Goal: Task Accomplishment & Management: Use online tool/utility

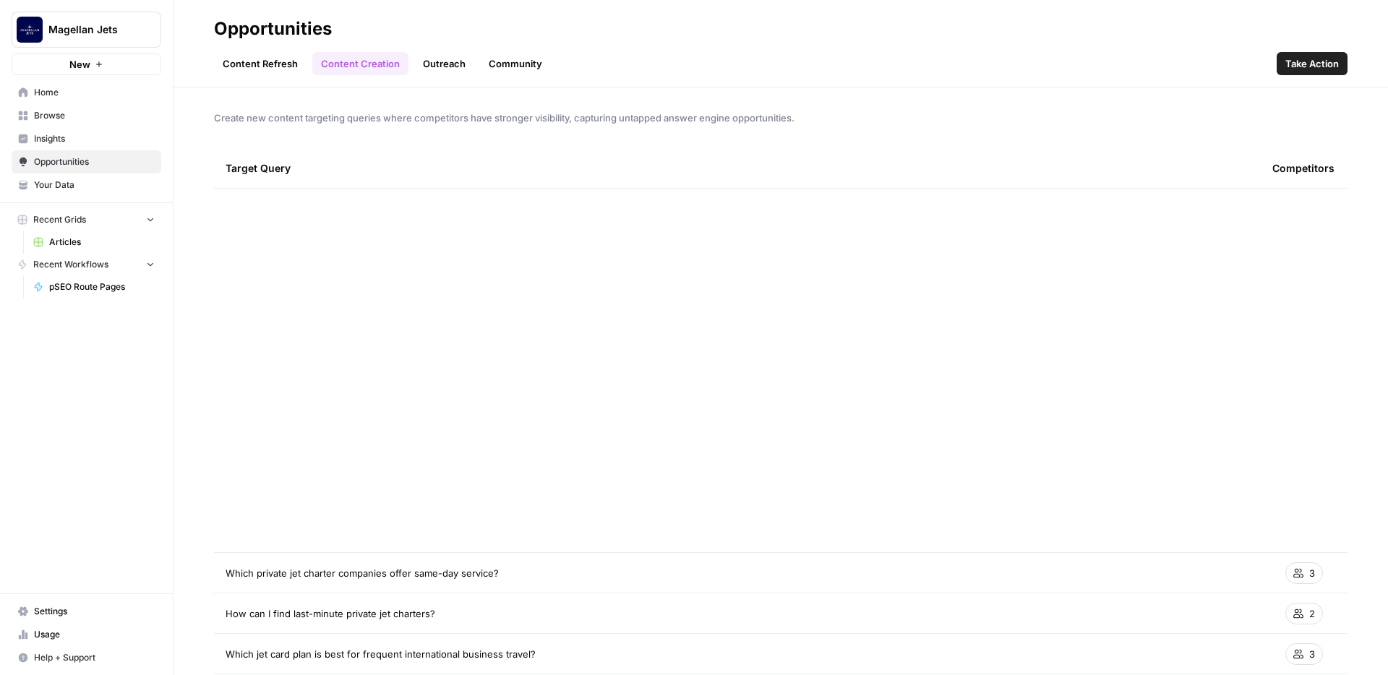
scroll to position [662, 0]
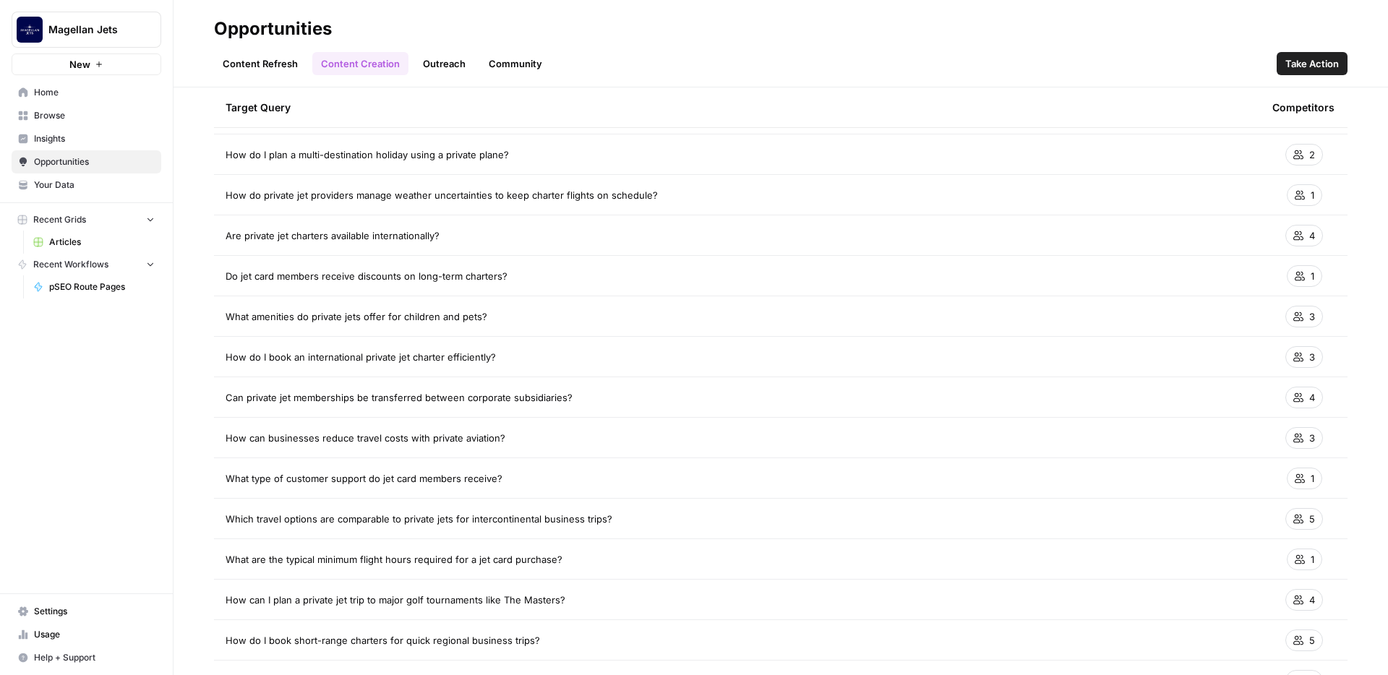
click at [258, 57] on link "Content Refresh" at bounding box center [260, 63] width 93 height 23
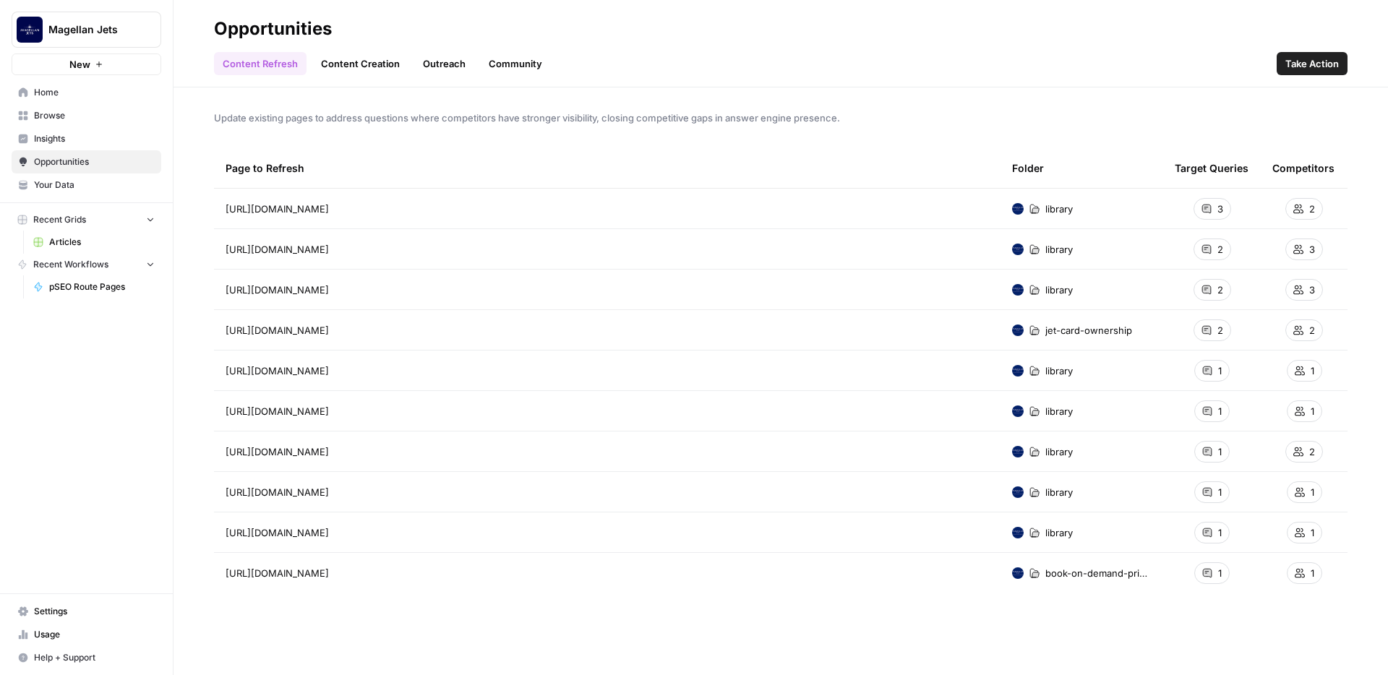
click at [437, 66] on link "Outreach" at bounding box center [444, 63] width 60 height 23
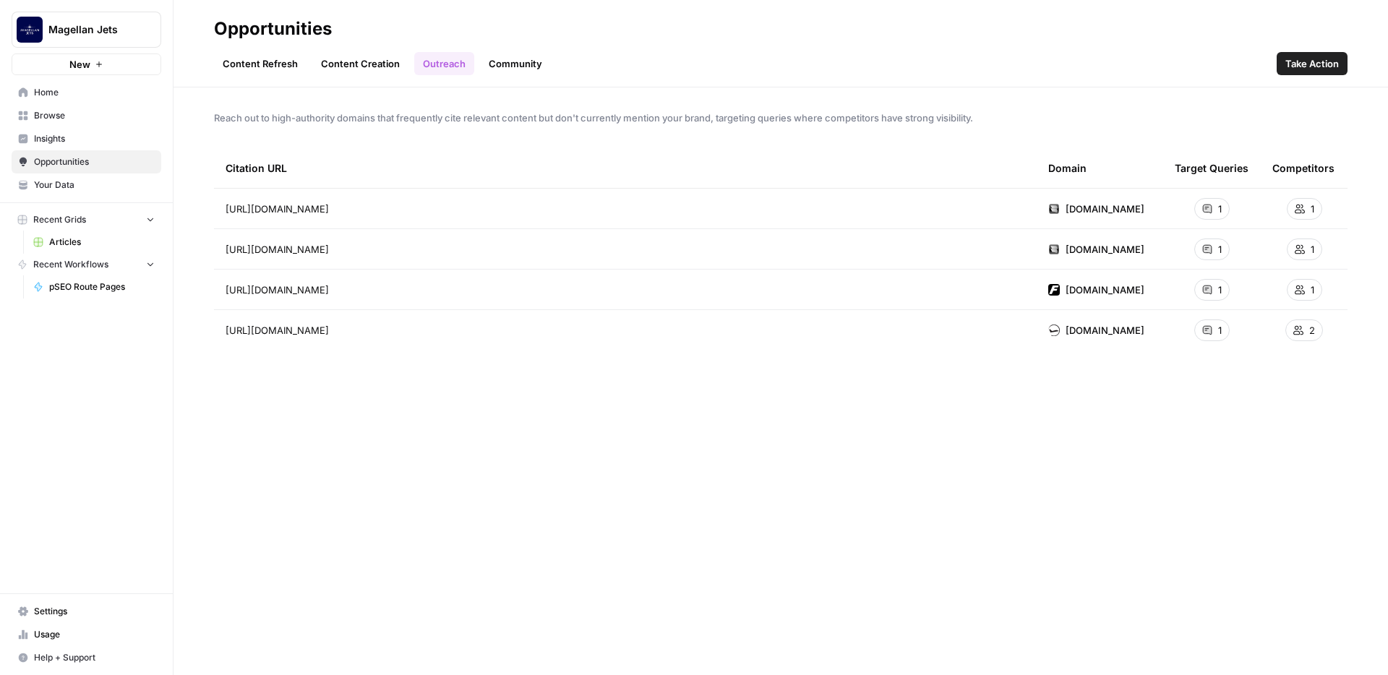
click at [355, 51] on div "Content Refresh Content Creation Outreach Community Take Action" at bounding box center [781, 57] width 1134 height 35
click at [359, 65] on link "Content Creation" at bounding box center [360, 63] width 96 height 23
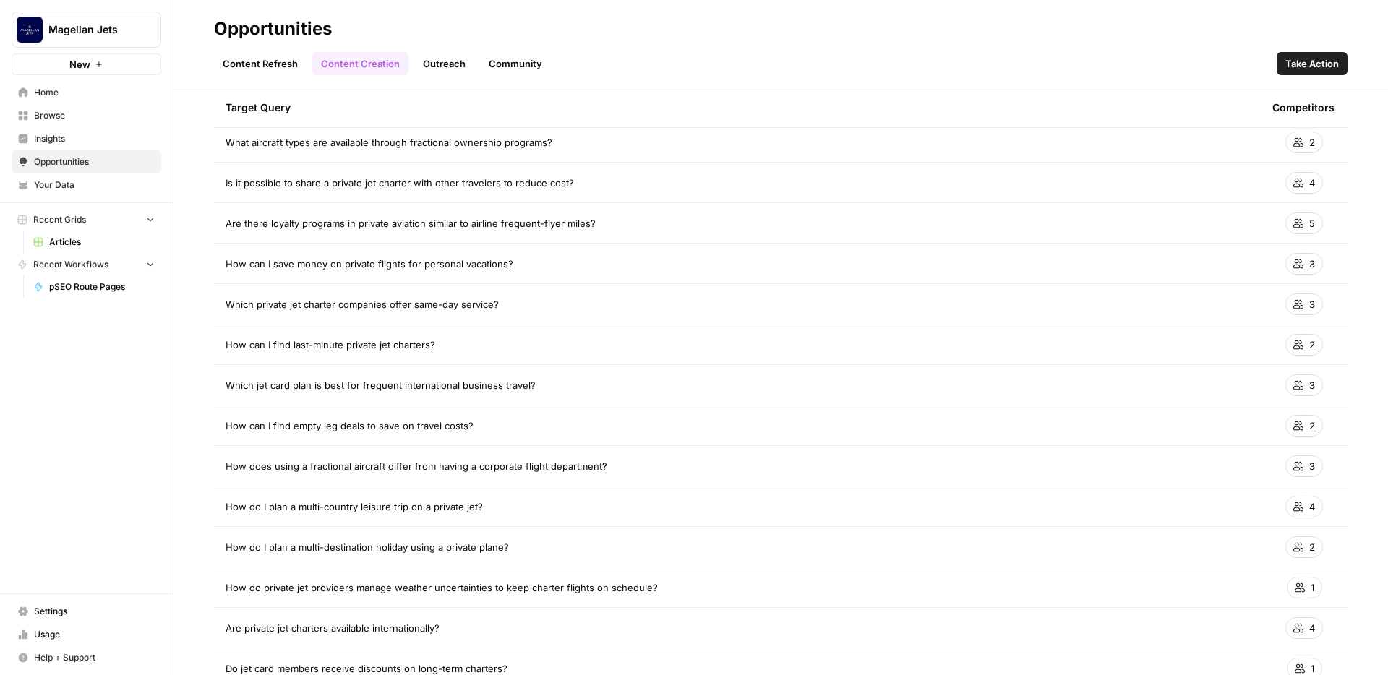
scroll to position [273, 0]
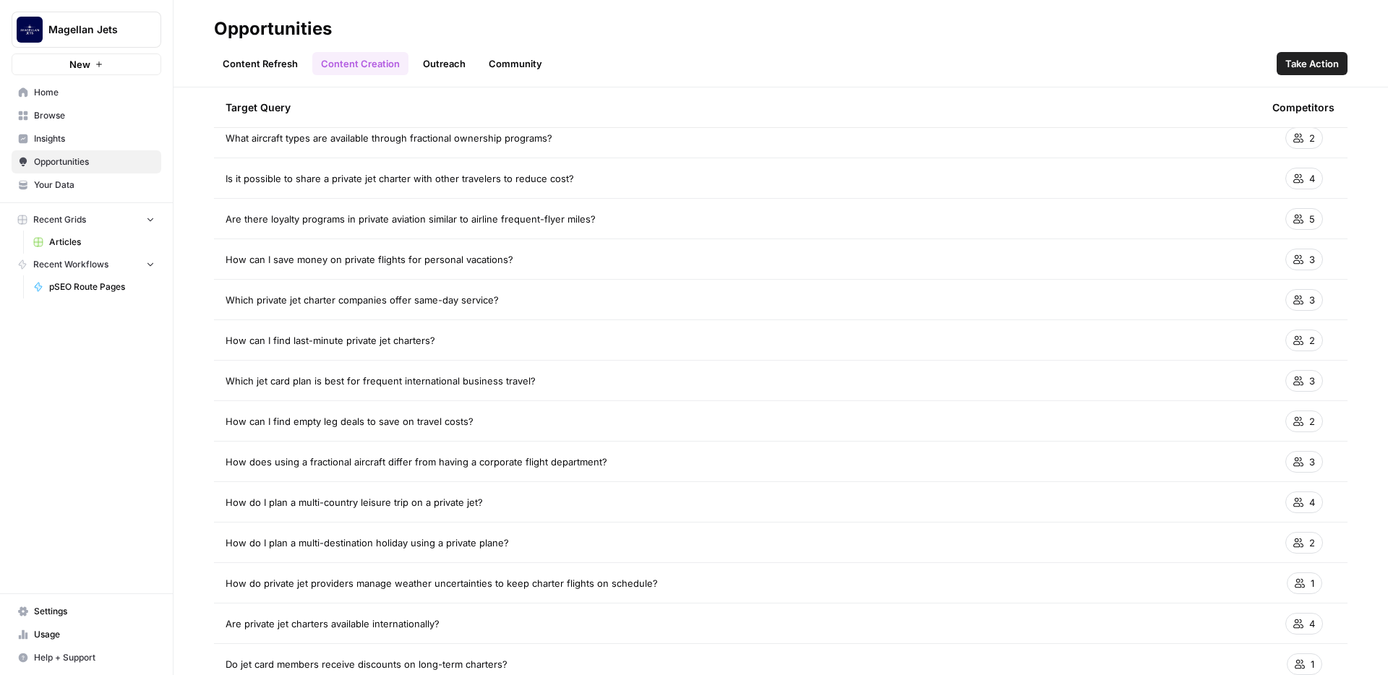
click at [262, 63] on link "Content Refresh" at bounding box center [260, 63] width 93 height 23
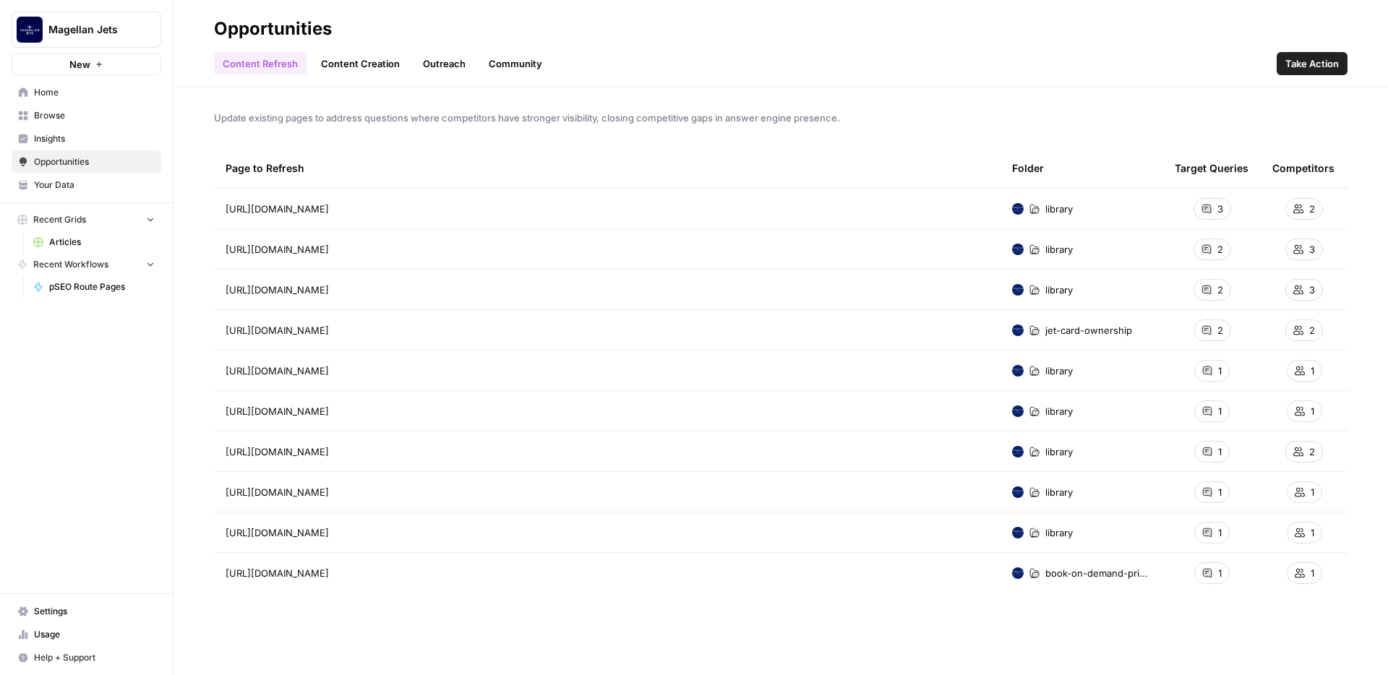
click at [50, 132] on span "Insights" at bounding box center [94, 138] width 121 height 13
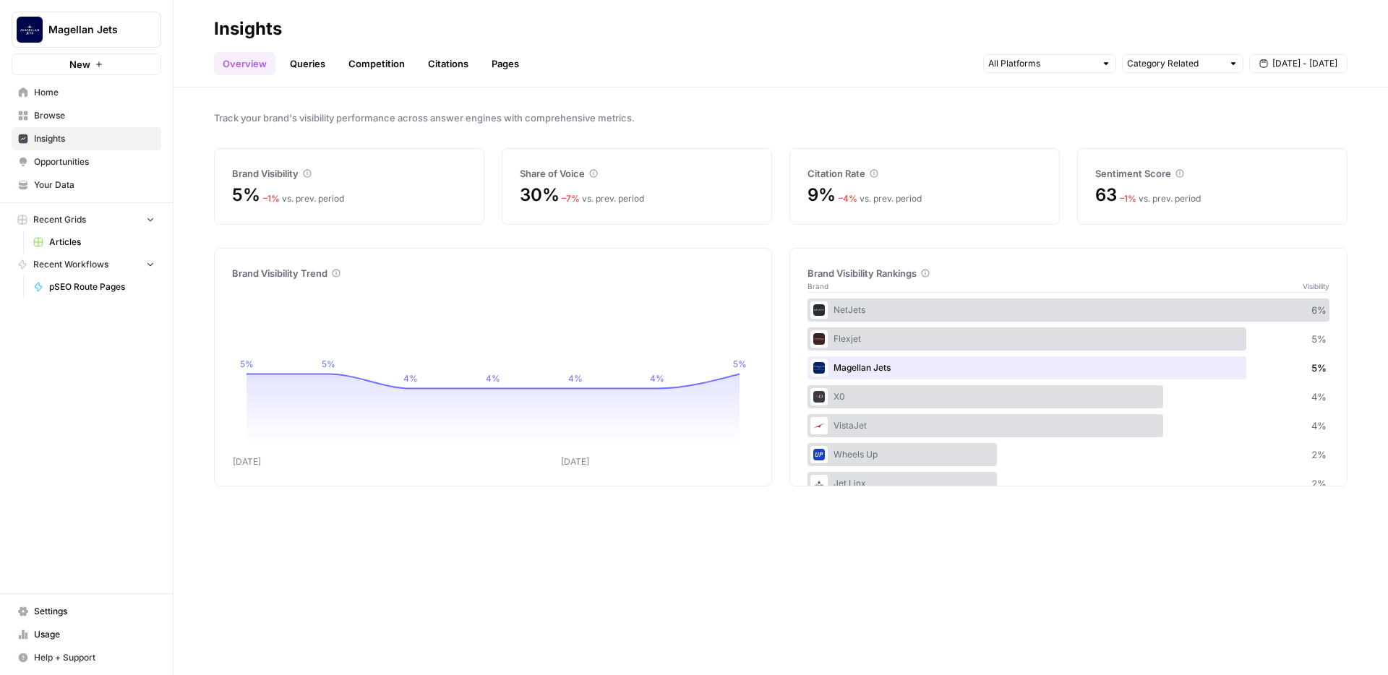
click at [374, 63] on link "Competition" at bounding box center [377, 63] width 74 height 23
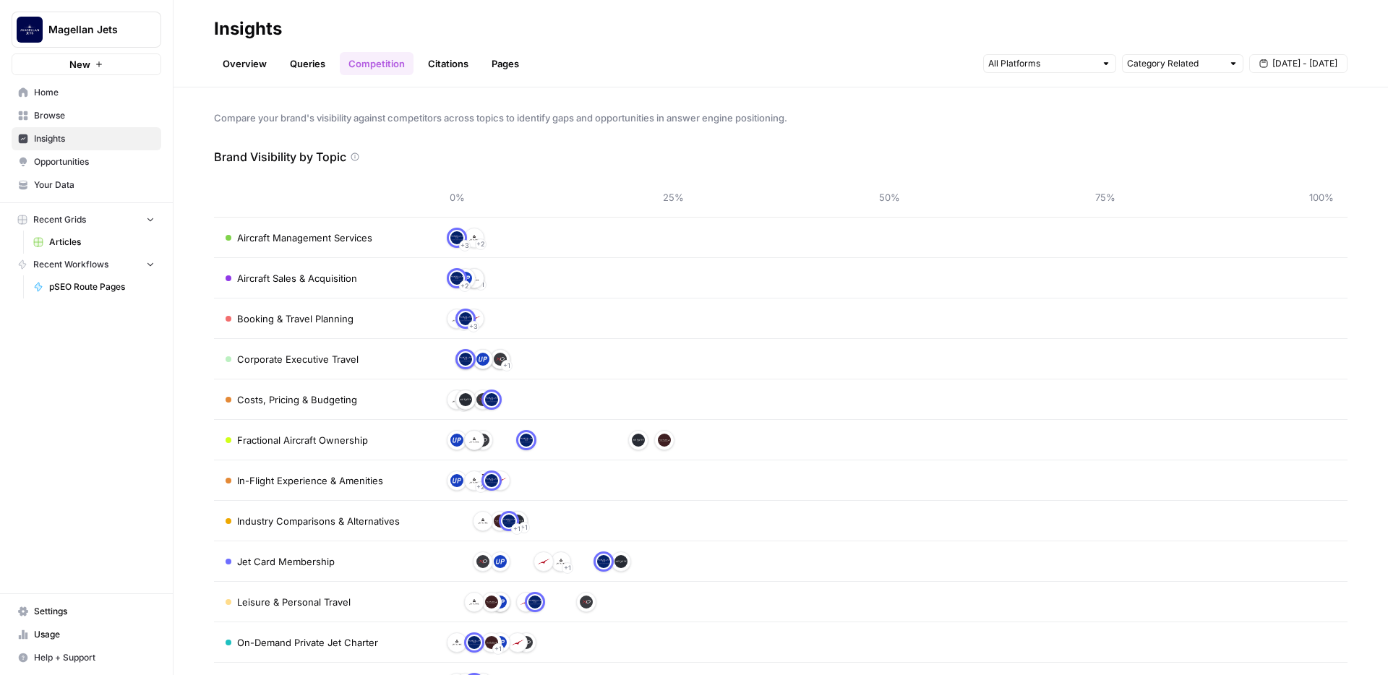
scroll to position [51, 0]
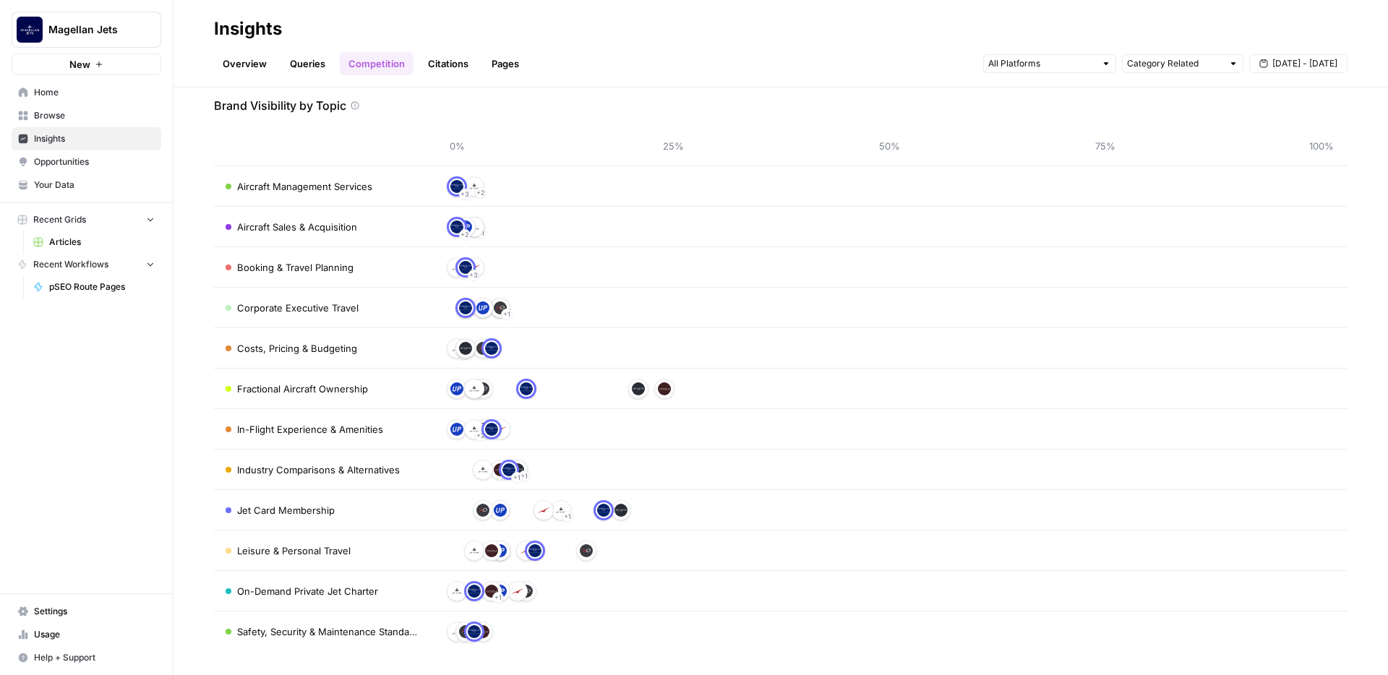
click at [322, 511] on span "Jet Card Membership" at bounding box center [286, 510] width 98 height 14
click at [310, 63] on link "Queries" at bounding box center [307, 63] width 53 height 23
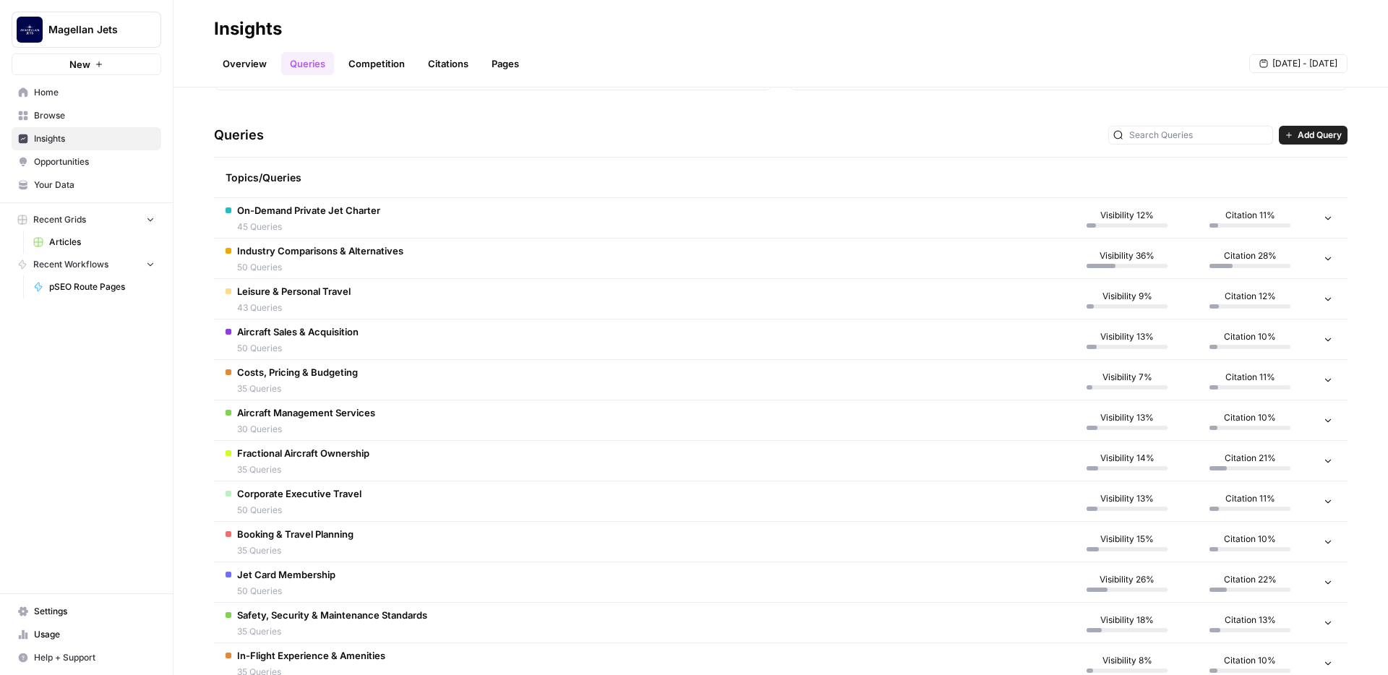
scroll to position [285, 0]
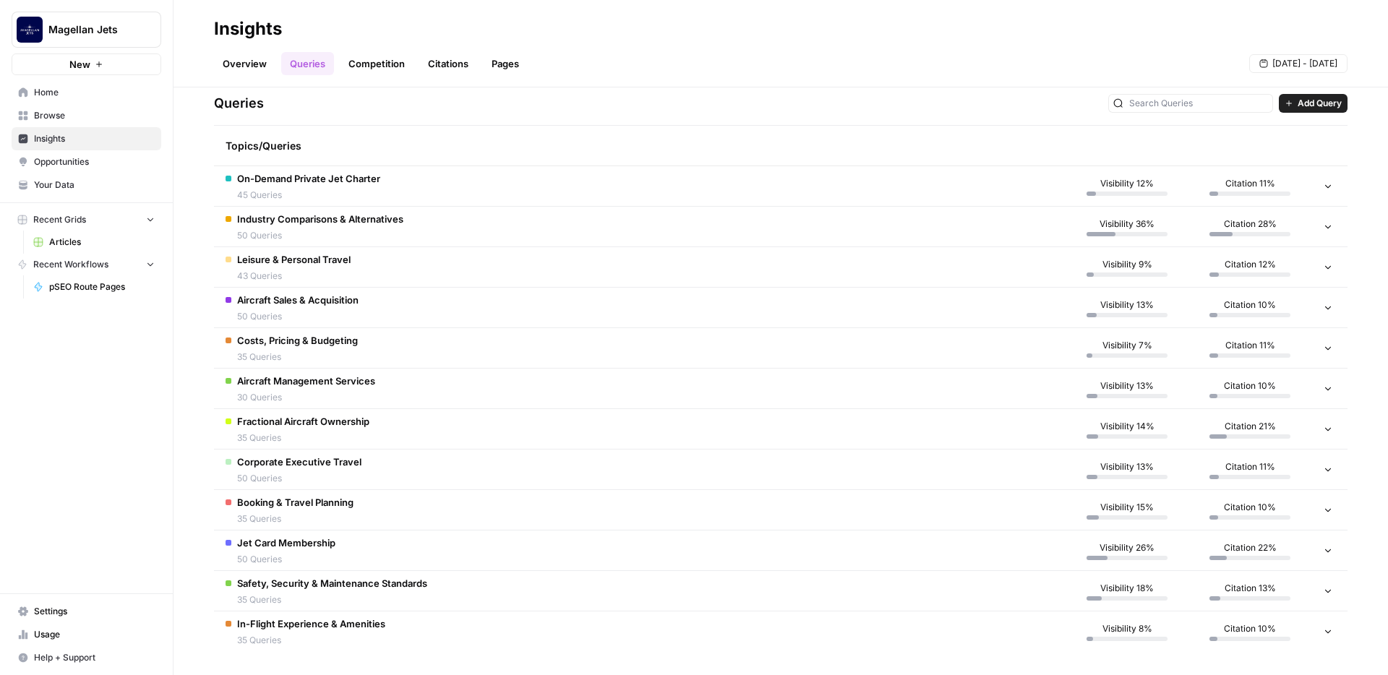
click at [295, 216] on span "Industry Comparisons & Alternatives" at bounding box center [320, 219] width 166 height 14
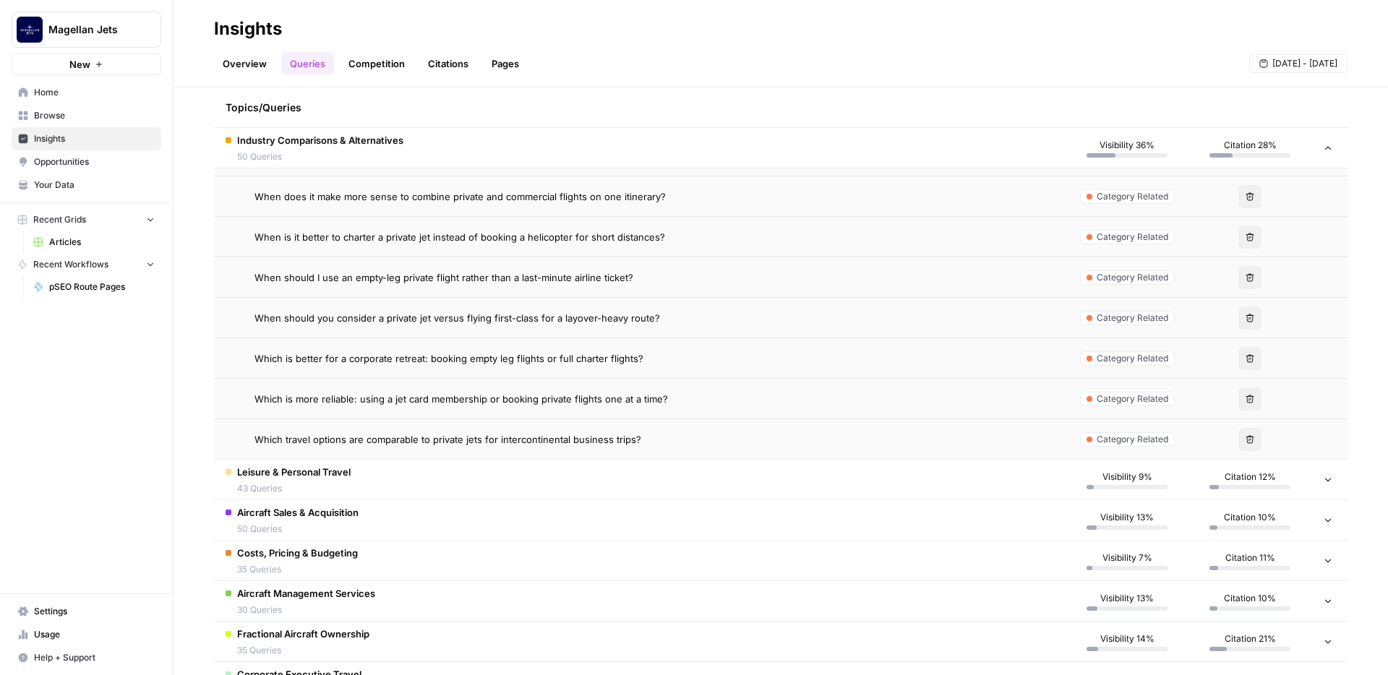
scroll to position [2310, 0]
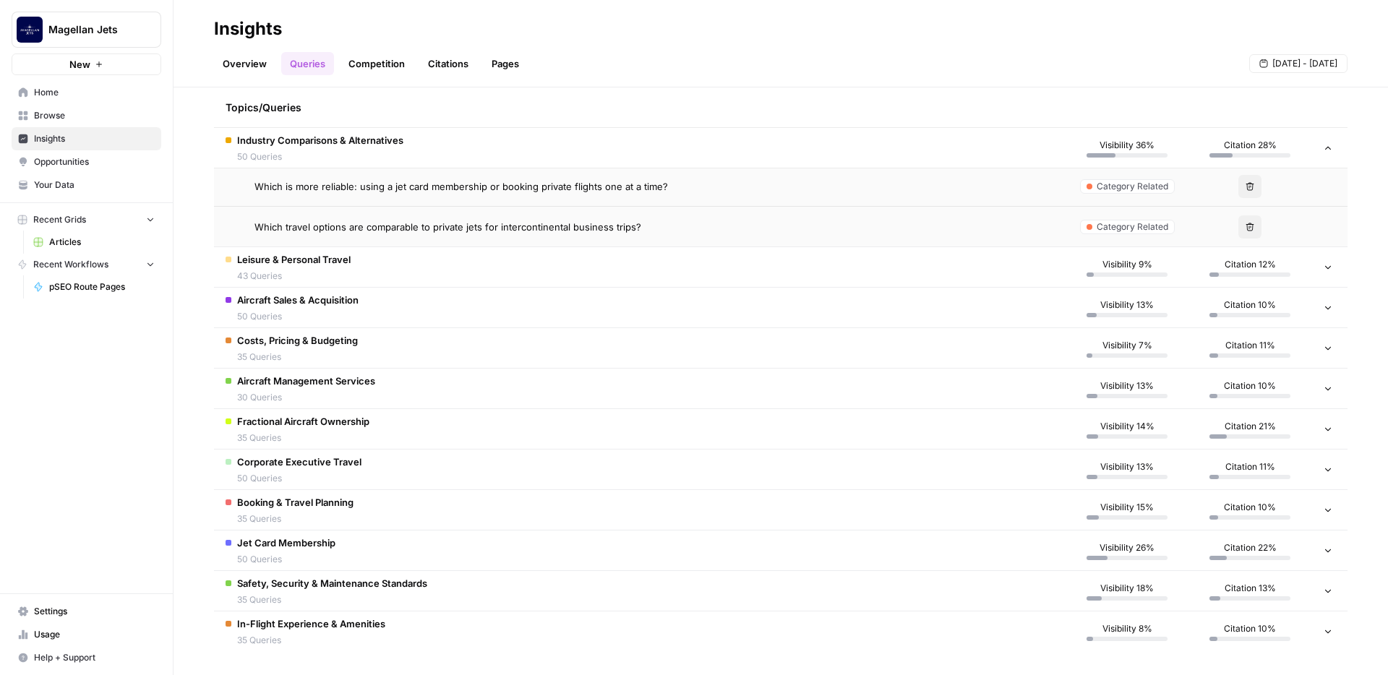
click at [349, 586] on span "Safety, Security & Maintenance Standards" at bounding box center [332, 583] width 190 height 14
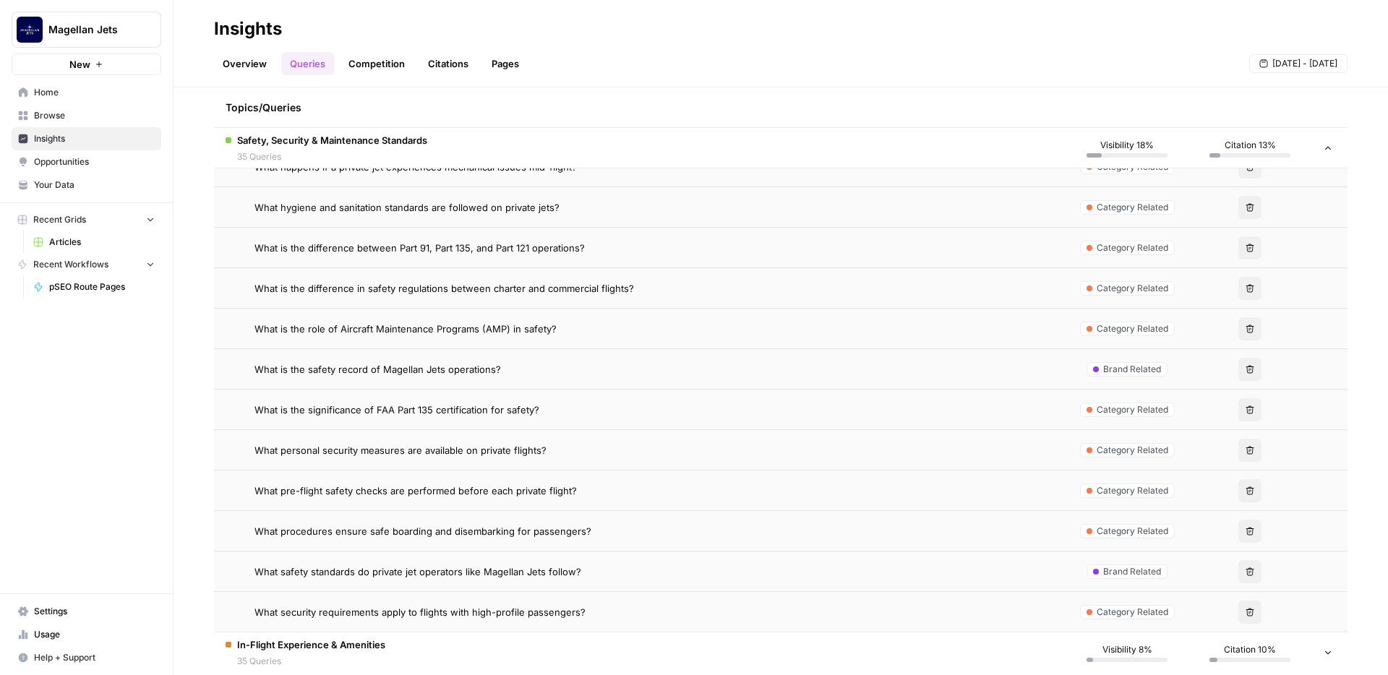
scroll to position [3727, 0]
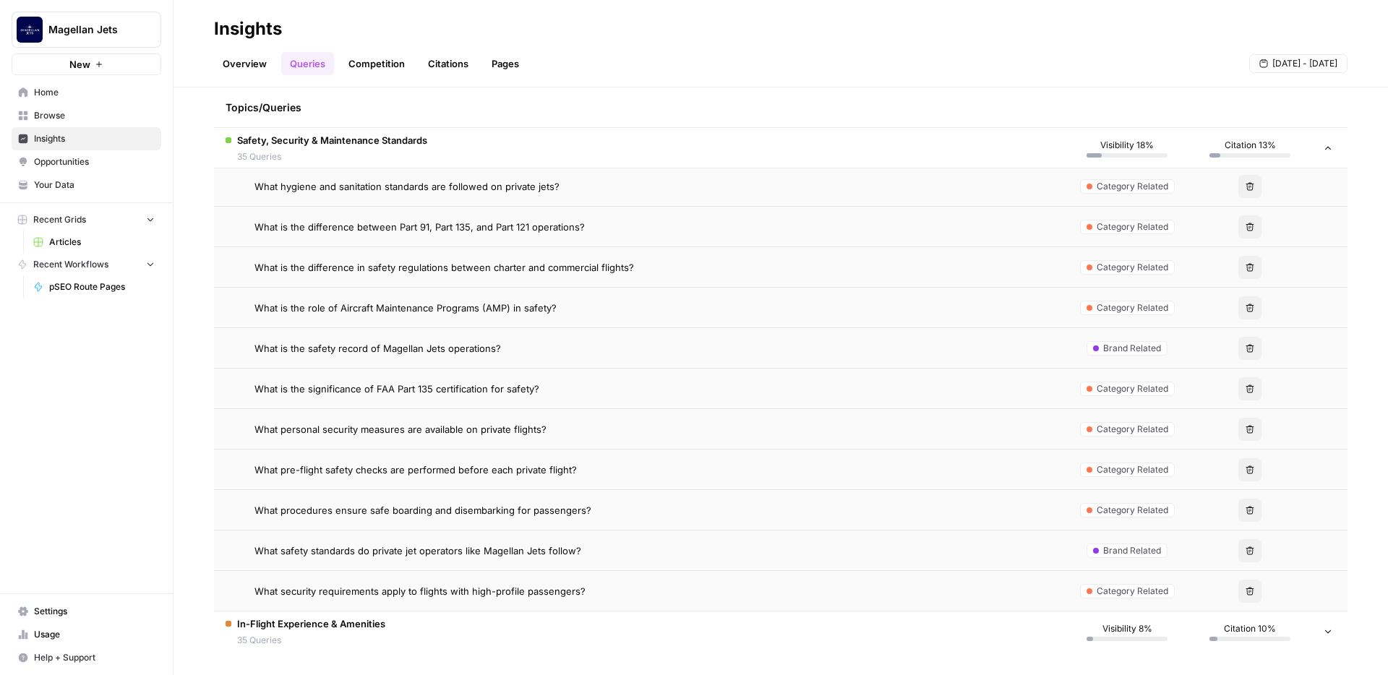
click at [370, 633] on div "In-Flight Experience & Amenities 35 Queries" at bounding box center [311, 632] width 148 height 30
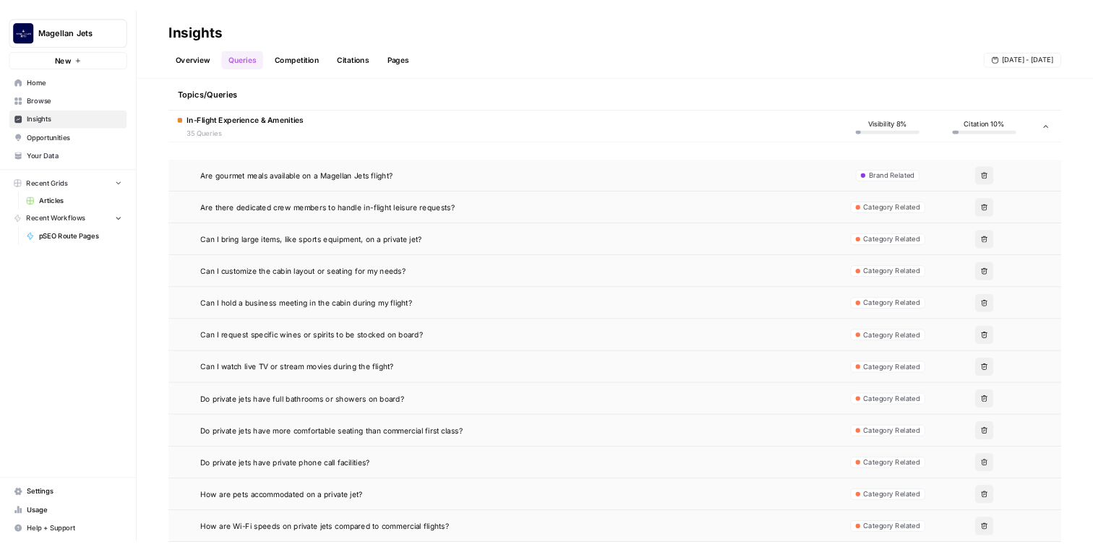
scroll to position [4224, 0]
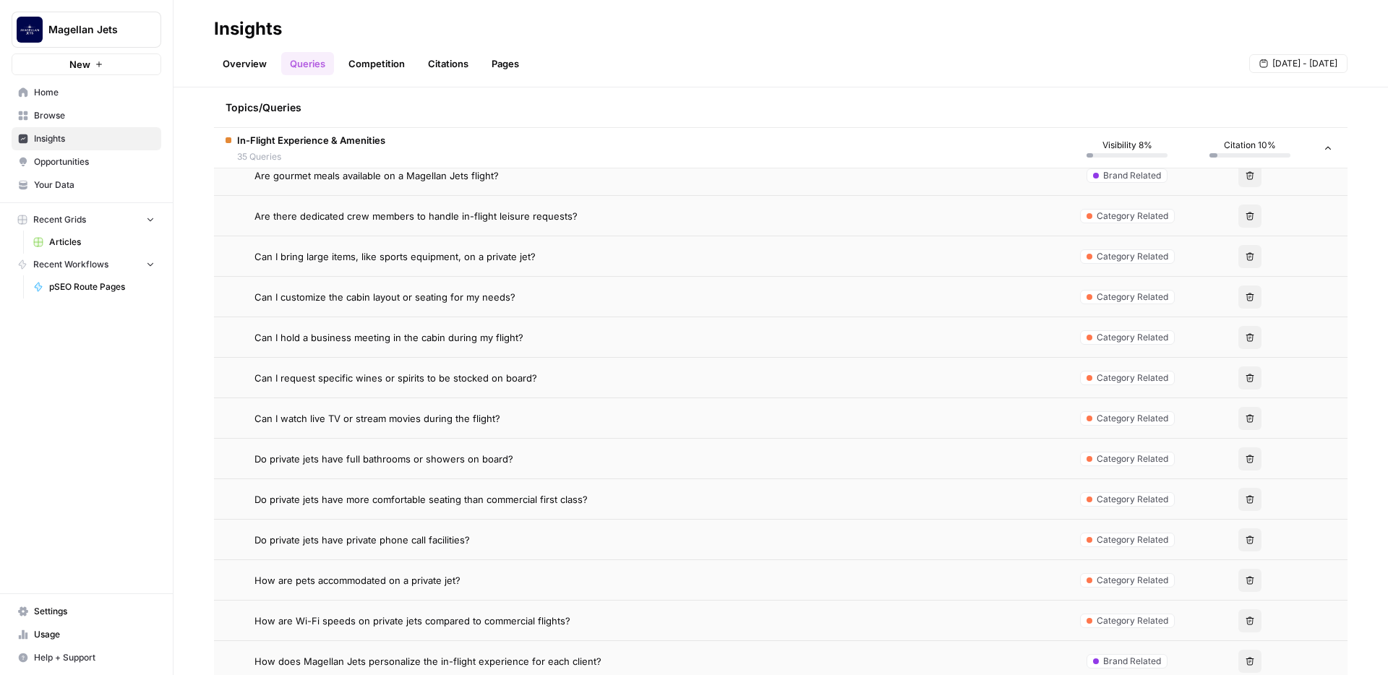
click at [342, 46] on div "Overview Queries Competition Citations Pages [DATE] - [DATE]" at bounding box center [781, 57] width 1134 height 35
click at [230, 65] on link "Overview" at bounding box center [244, 63] width 61 height 23
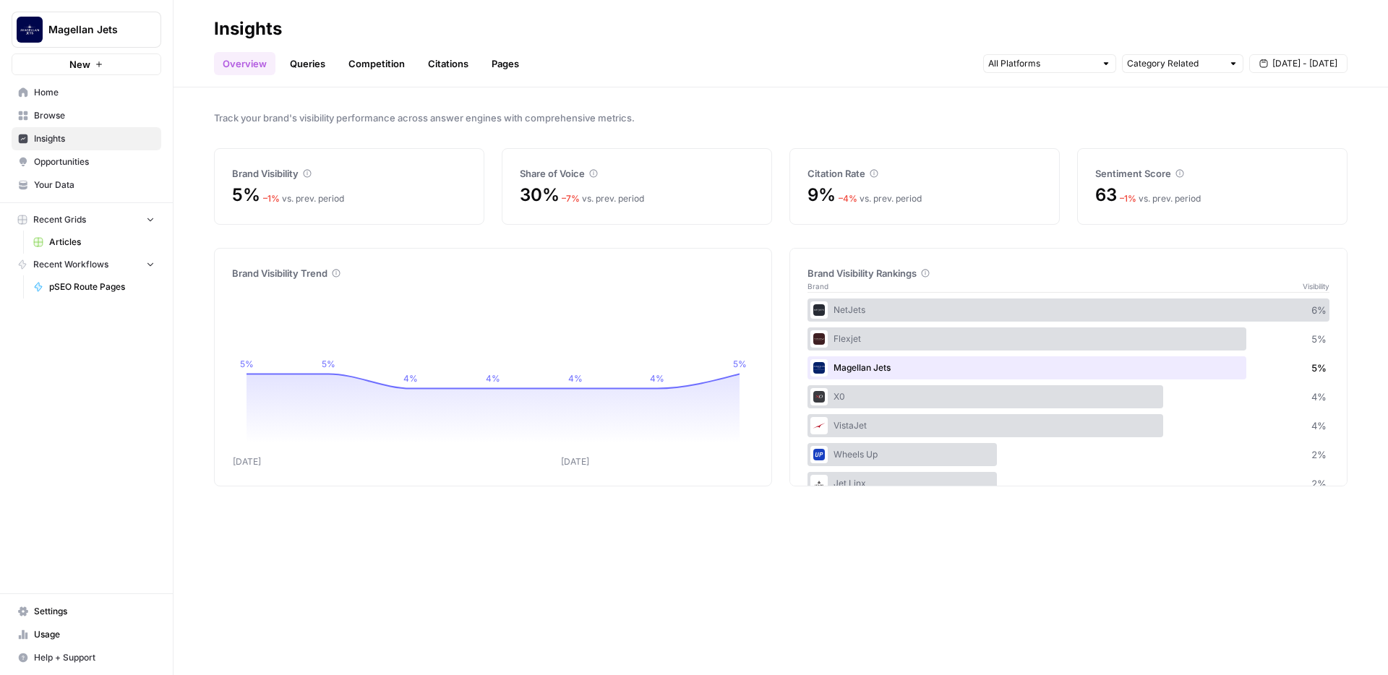
click at [60, 163] on span "Opportunities" at bounding box center [94, 161] width 121 height 13
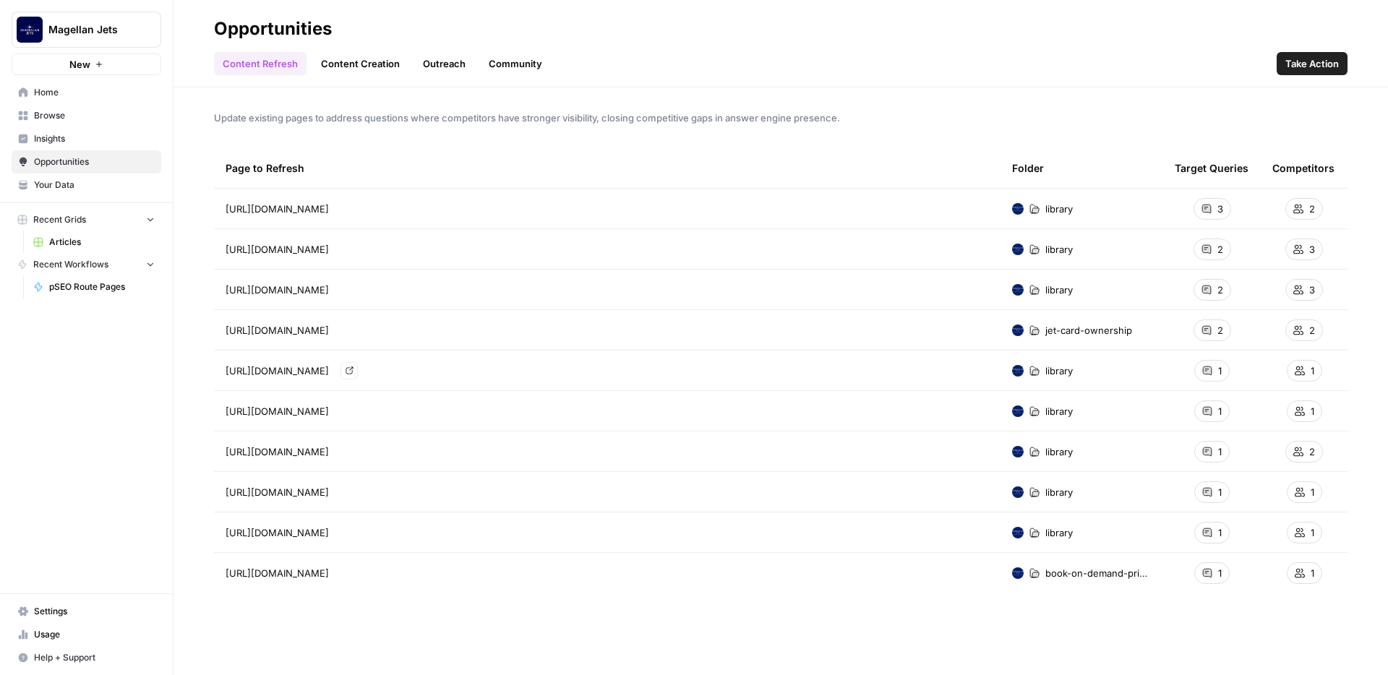
click at [329, 368] on span "[URL][DOMAIN_NAME]" at bounding box center [277, 371] width 103 height 14
click at [1317, 66] on span "Take Action" at bounding box center [1313, 63] width 54 height 14
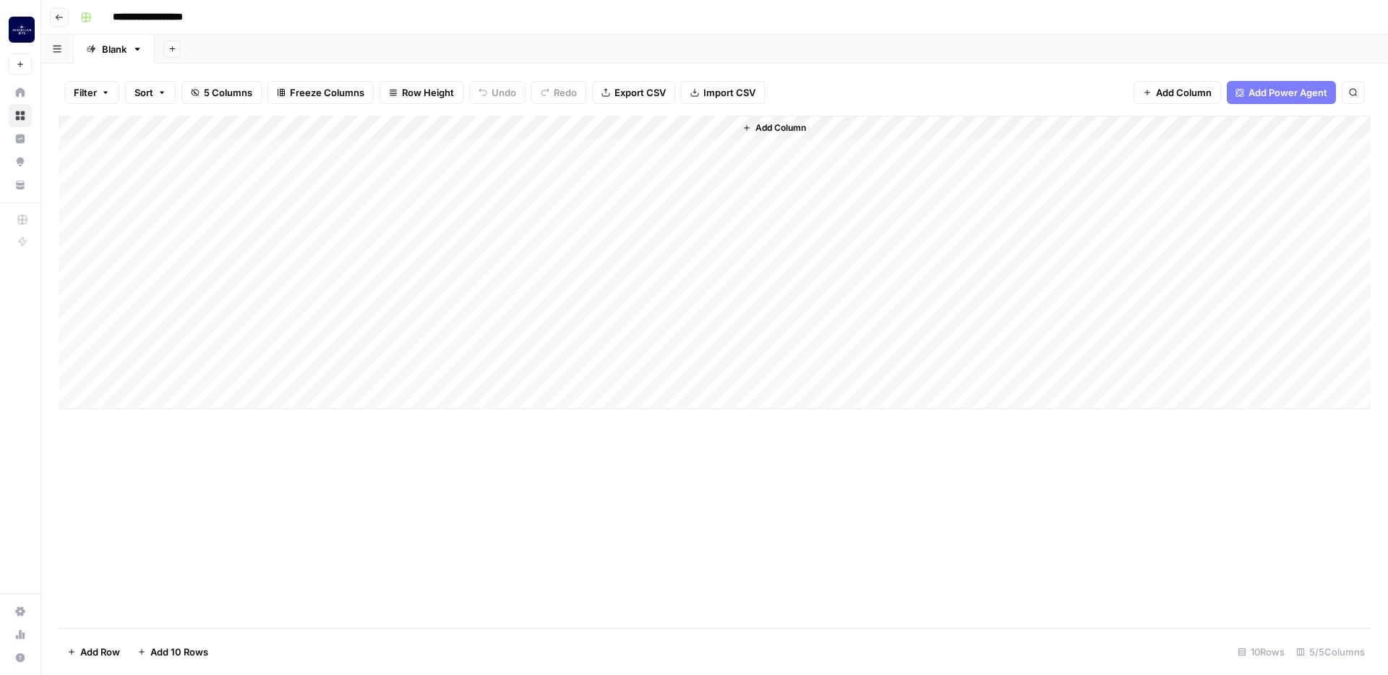
click at [414, 154] on div "Add Column" at bounding box center [715, 263] width 1312 height 294
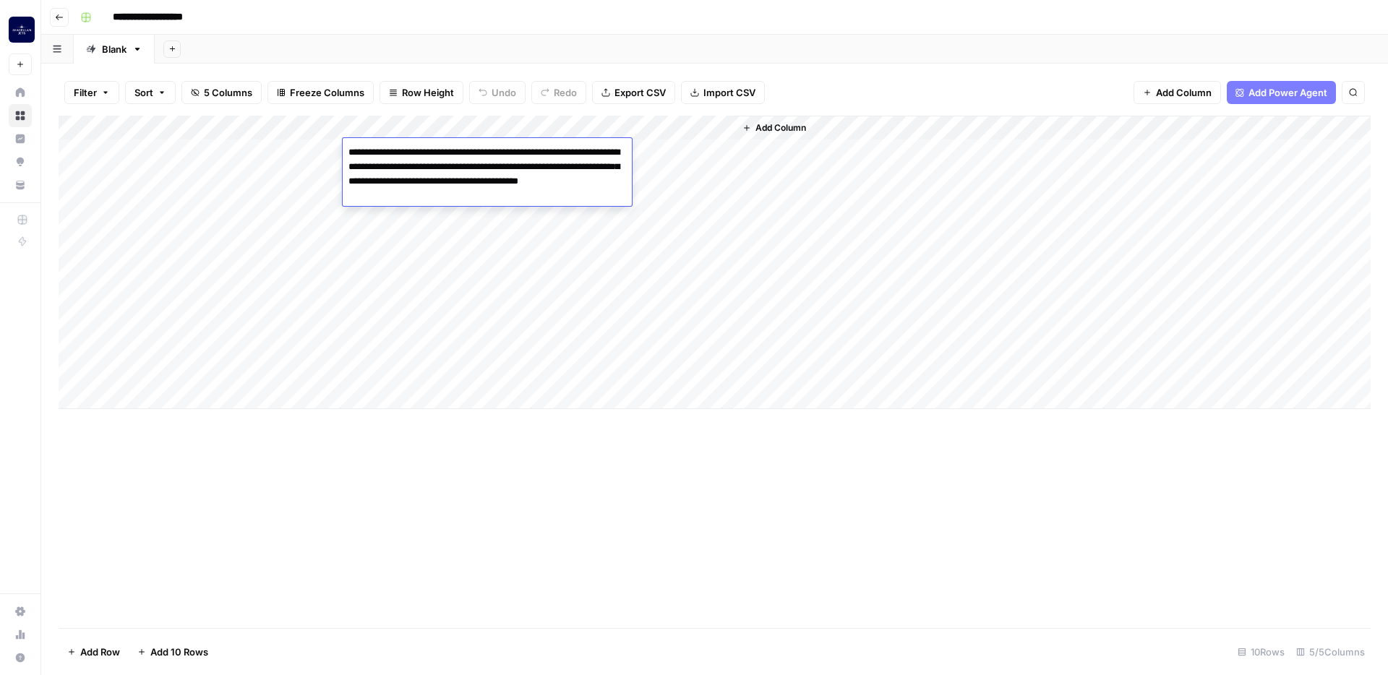
click at [414, 268] on div "Add Column" at bounding box center [715, 263] width 1312 height 294
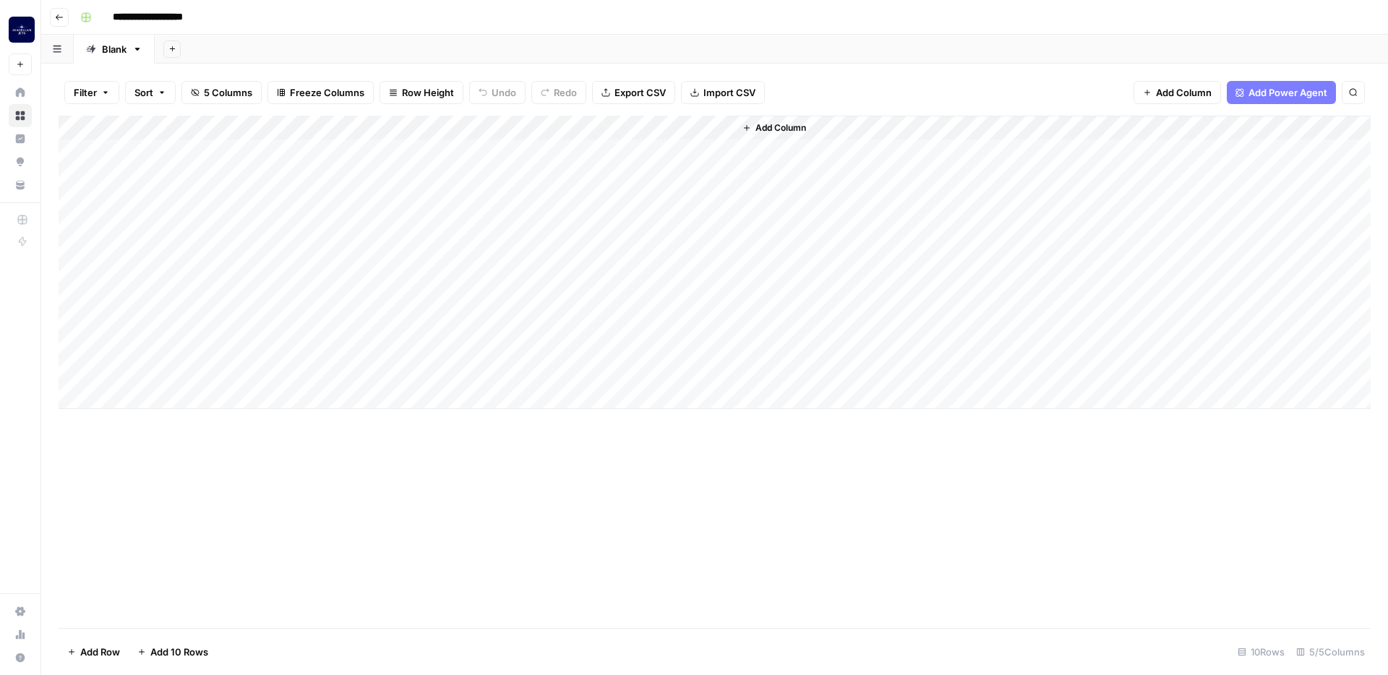
click at [414, 268] on div "Add Column" at bounding box center [715, 263] width 1312 height 294
click at [430, 349] on div "Add Column" at bounding box center [715, 263] width 1312 height 294
click at [388, 375] on div "Add Column" at bounding box center [715, 263] width 1312 height 294
click at [443, 383] on div "Add Column" at bounding box center [715, 263] width 1312 height 294
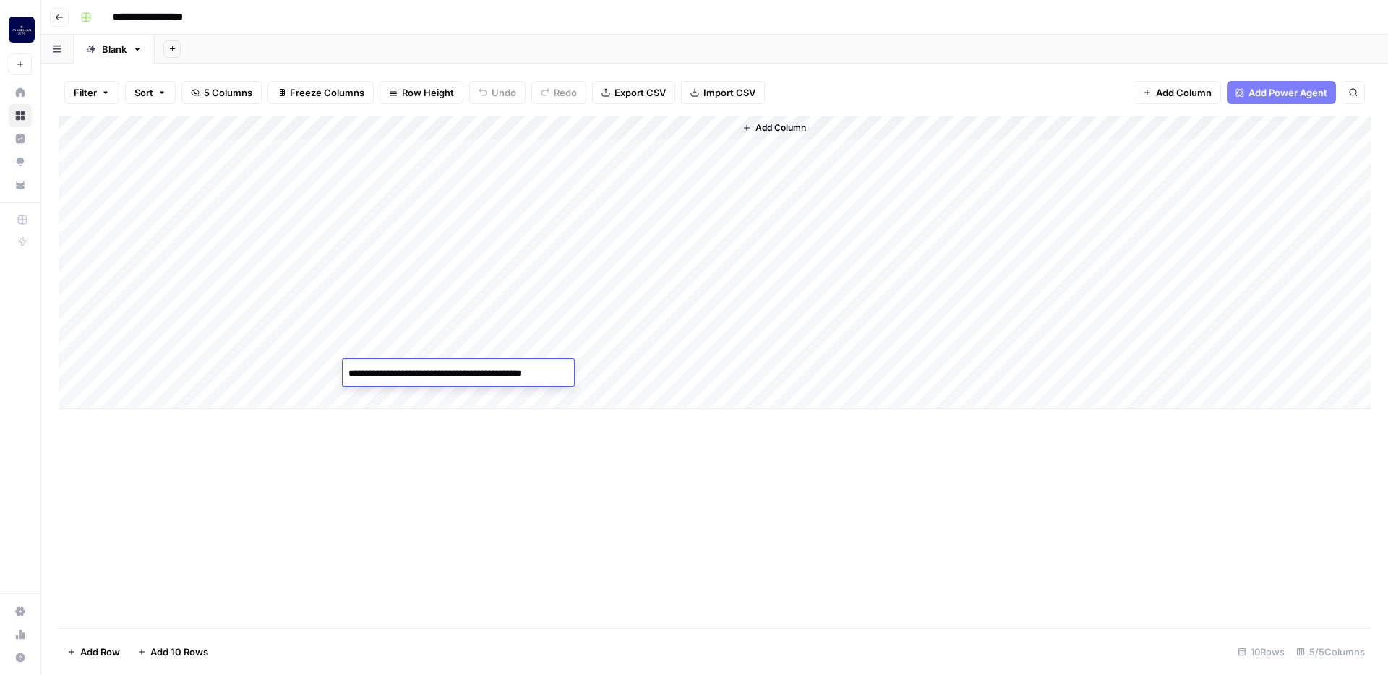
click at [448, 483] on div "Add Column" at bounding box center [715, 372] width 1312 height 513
click at [171, 383] on div "Add Column" at bounding box center [715, 263] width 1312 height 294
click at [171, 379] on div "Add Column" at bounding box center [715, 263] width 1312 height 294
click at [287, 496] on div "Add Column" at bounding box center [715, 372] width 1312 height 513
click at [329, 373] on div "Add Column" at bounding box center [715, 263] width 1312 height 294
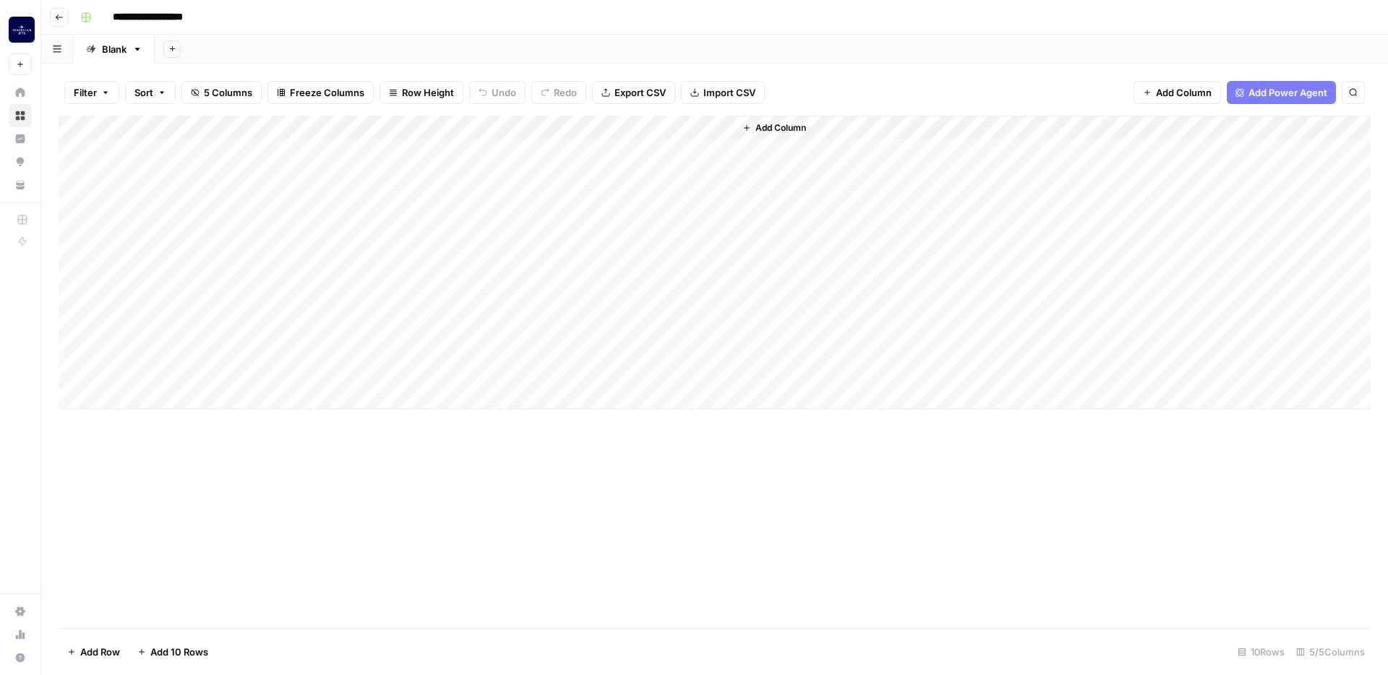
click at [604, 597] on div "Add Column" at bounding box center [715, 372] width 1312 height 513
click at [417, 302] on div "Add Column" at bounding box center [715, 263] width 1312 height 294
click at [492, 558] on div "Add Column" at bounding box center [715, 372] width 1312 height 513
